Goal: Transaction & Acquisition: Register for event/course

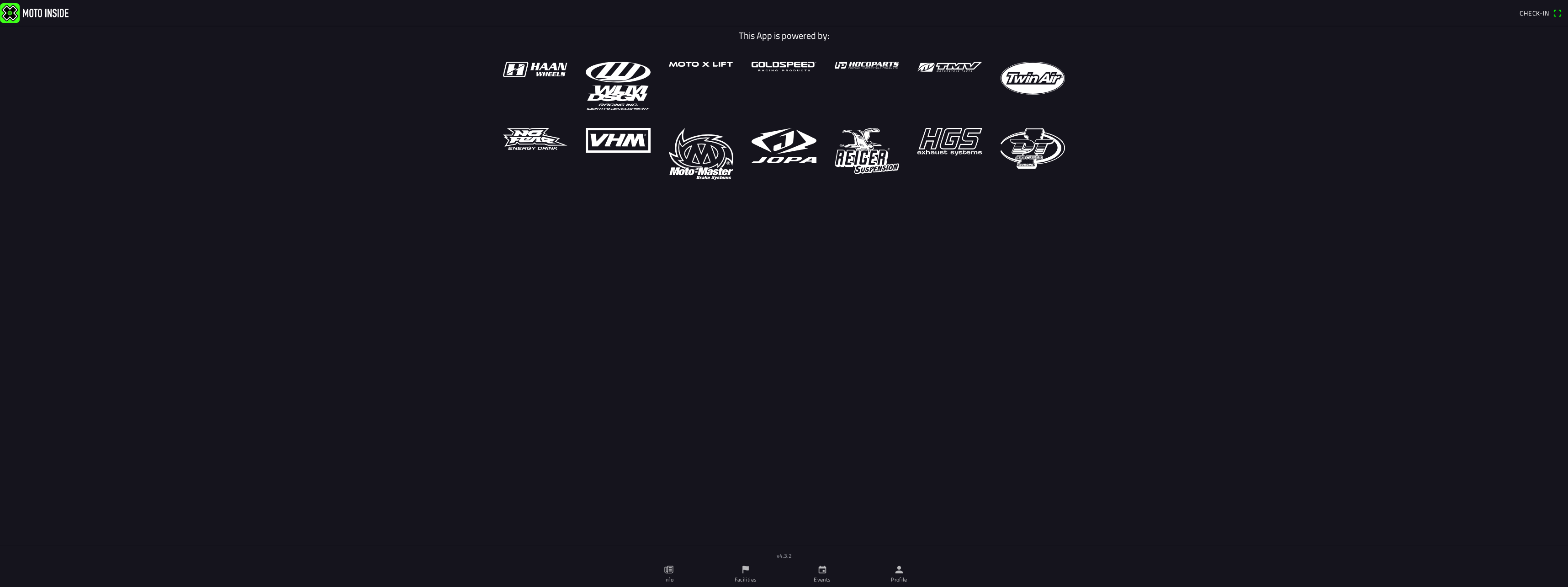
click at [815, 572] on link "Events" at bounding box center [823, 574] width 77 height 26
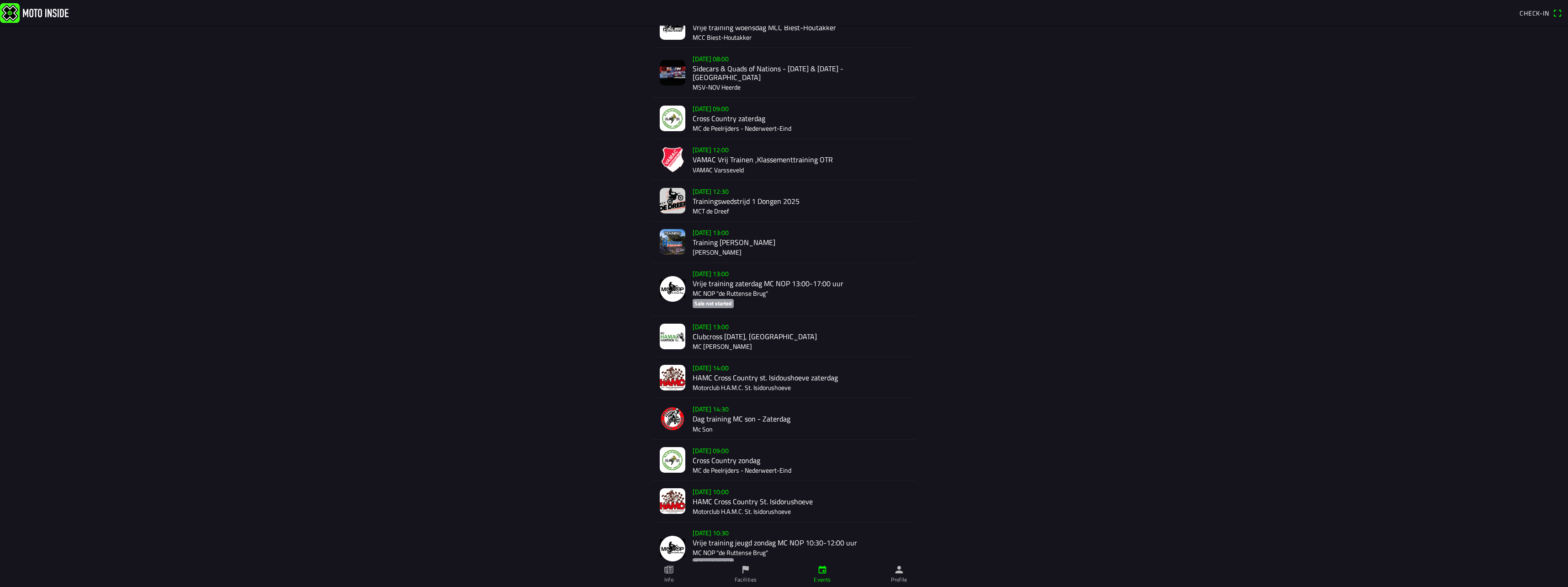
scroll to position [250, 0]
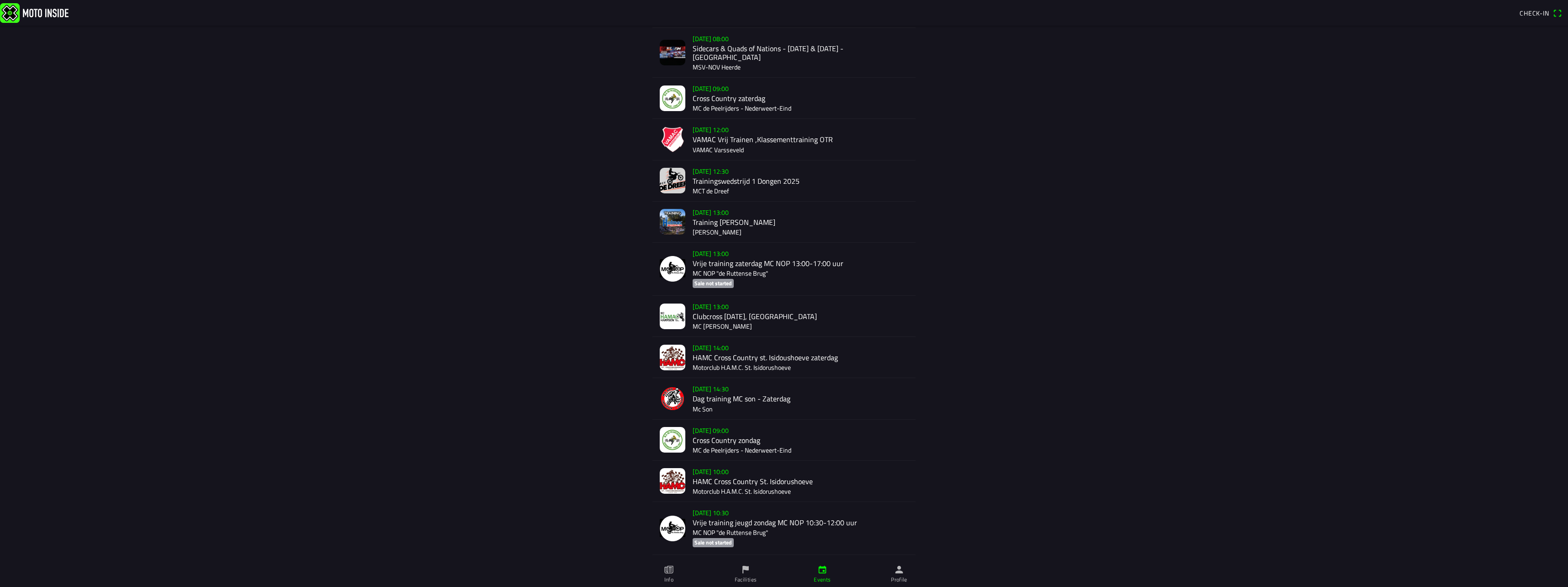
click at [771, 350] on div "[DATE] 14:00 HAMC Cross Country st. Isidoushoeve zaterdag Motorclub H.A.M.C. St…" at bounding box center [800, 358] width 216 height 41
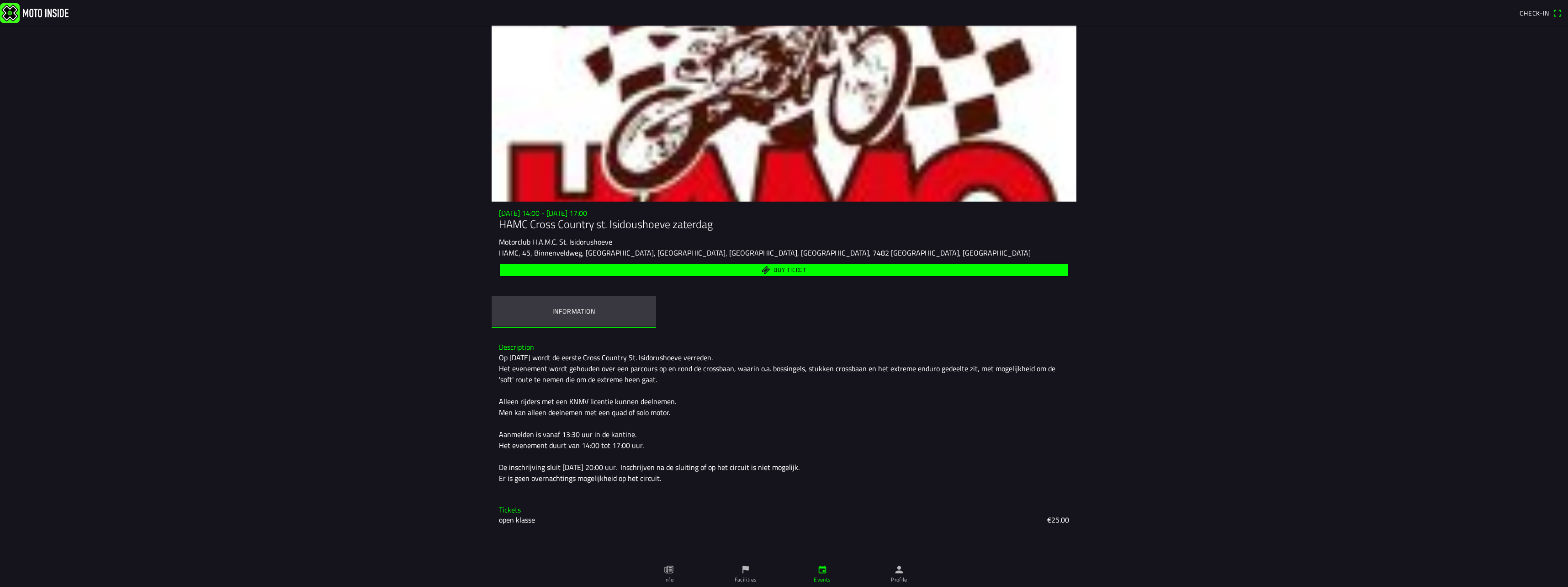
click at [584, 316] on button "Information" at bounding box center [573, 312] width 164 height 30
click at [780, 267] on span "Buy ticket" at bounding box center [790, 270] width 33 height 6
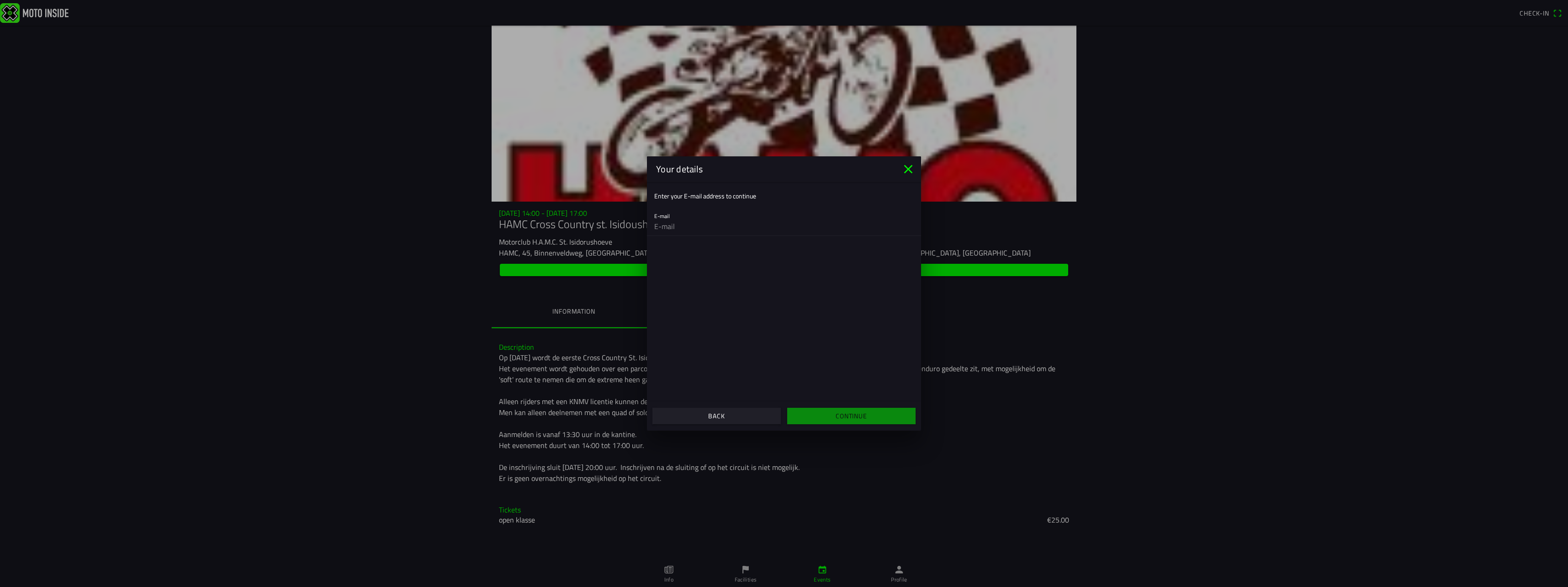
click at [906, 163] on icon "close" at bounding box center [909, 169] width 14 height 14
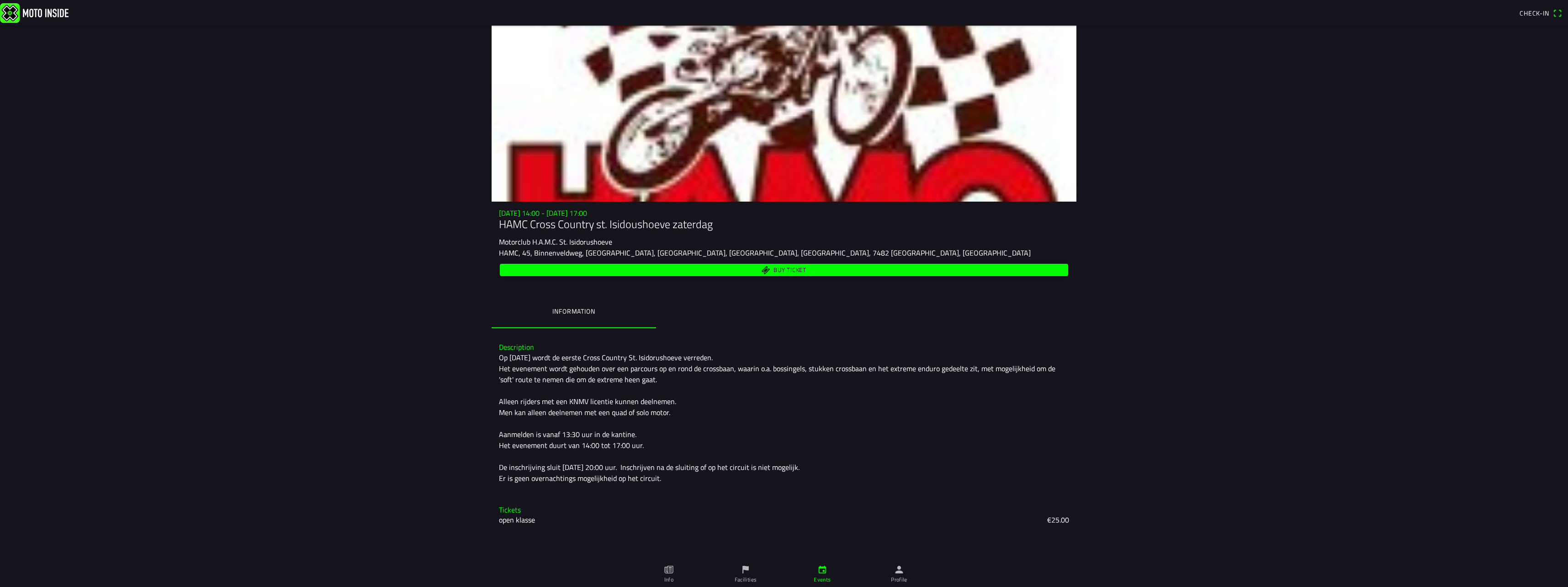
click at [597, 226] on h1 "HAMC Cross Country st. Isidoushoeve zaterdag" at bounding box center [784, 224] width 571 height 13
